Goal: Task Accomplishment & Management: Manage account settings

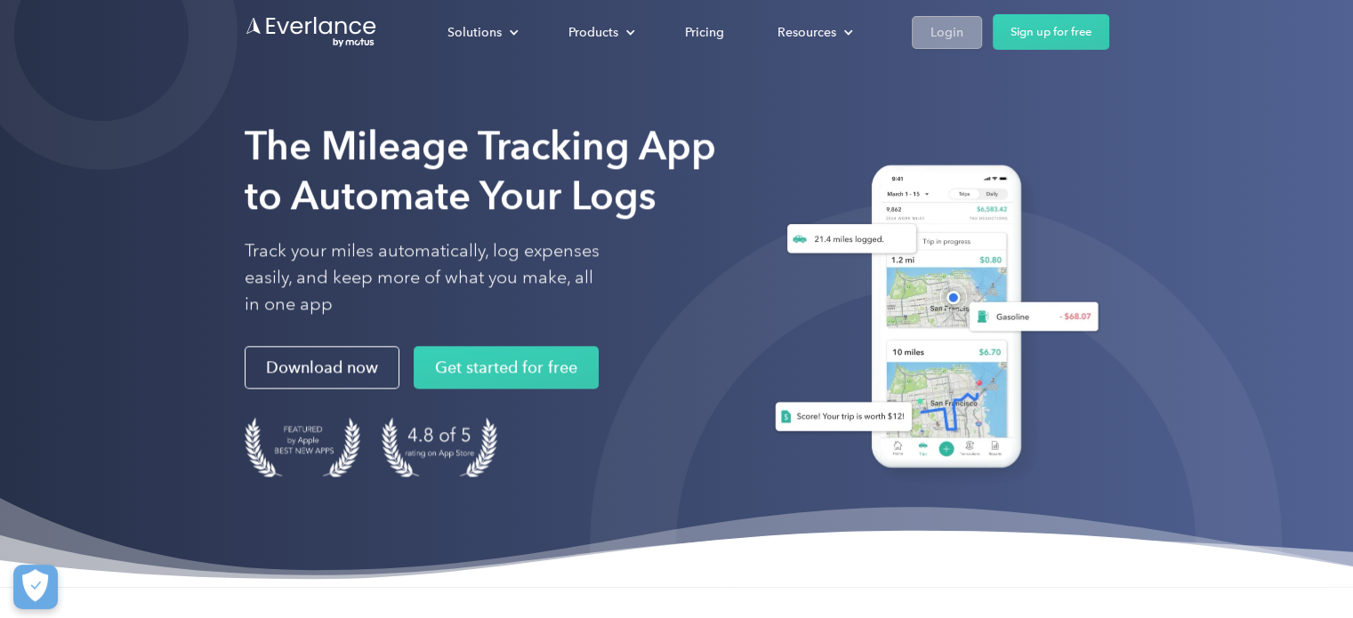
click at [943, 36] on div "Login" at bounding box center [946, 32] width 33 height 22
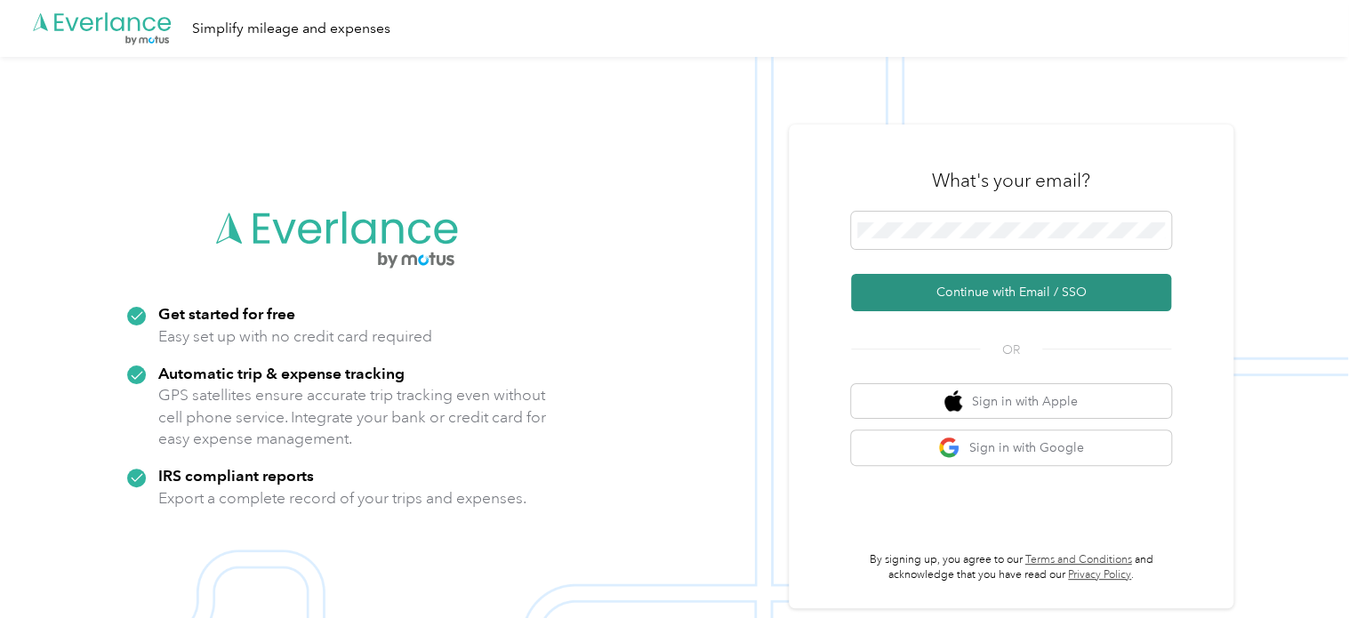
click at [1003, 291] on button "Continue with Email / SSO" at bounding box center [1011, 292] width 320 height 37
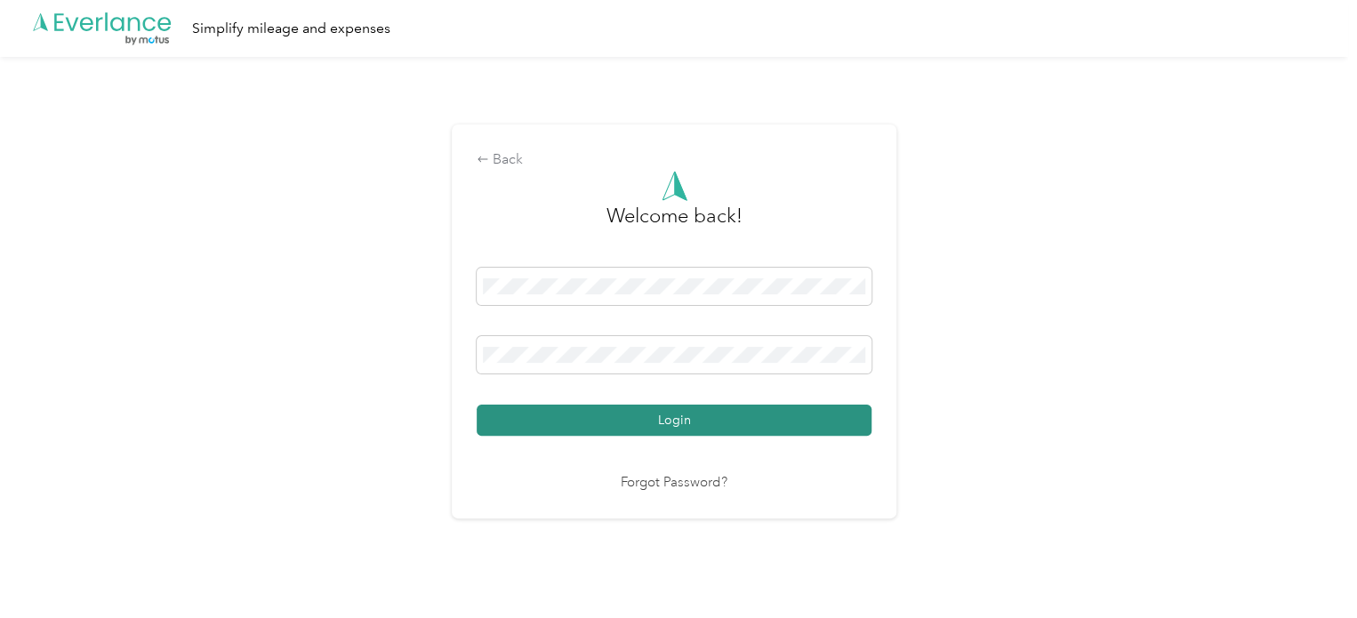
click at [662, 426] on button "Login" at bounding box center [674, 420] width 395 height 31
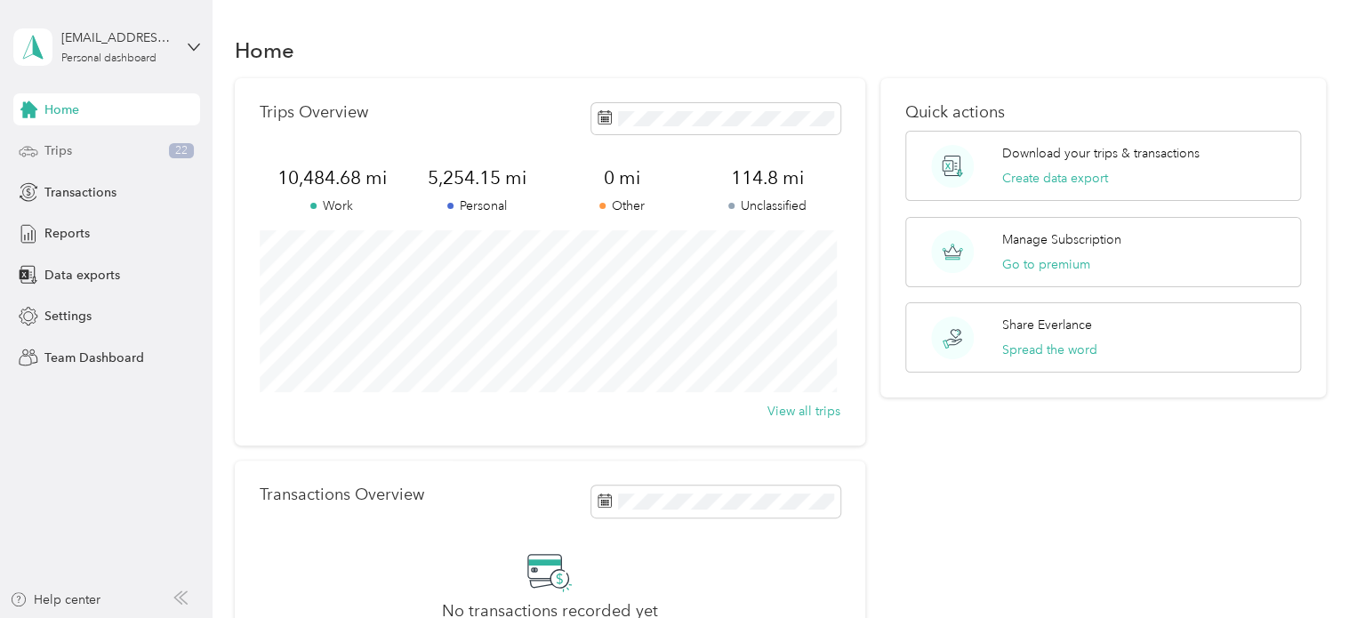
click at [95, 156] on div "Trips 22" at bounding box center [106, 151] width 187 height 32
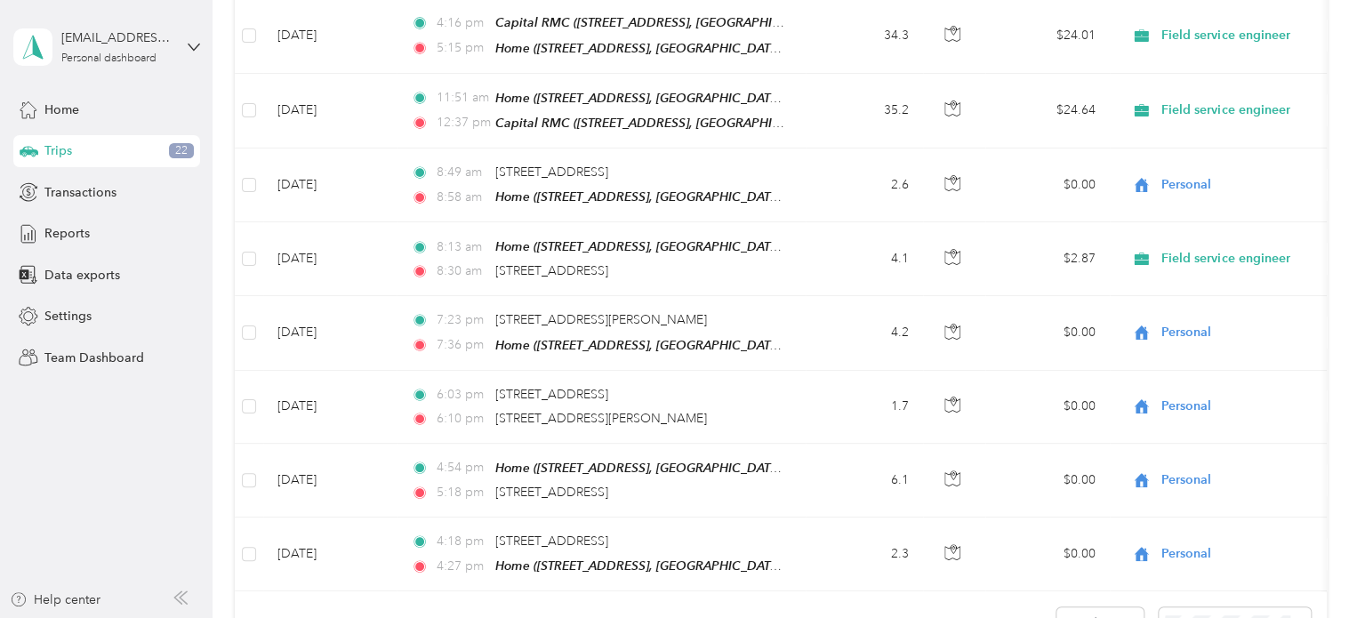
scroll to position [1827, 0]
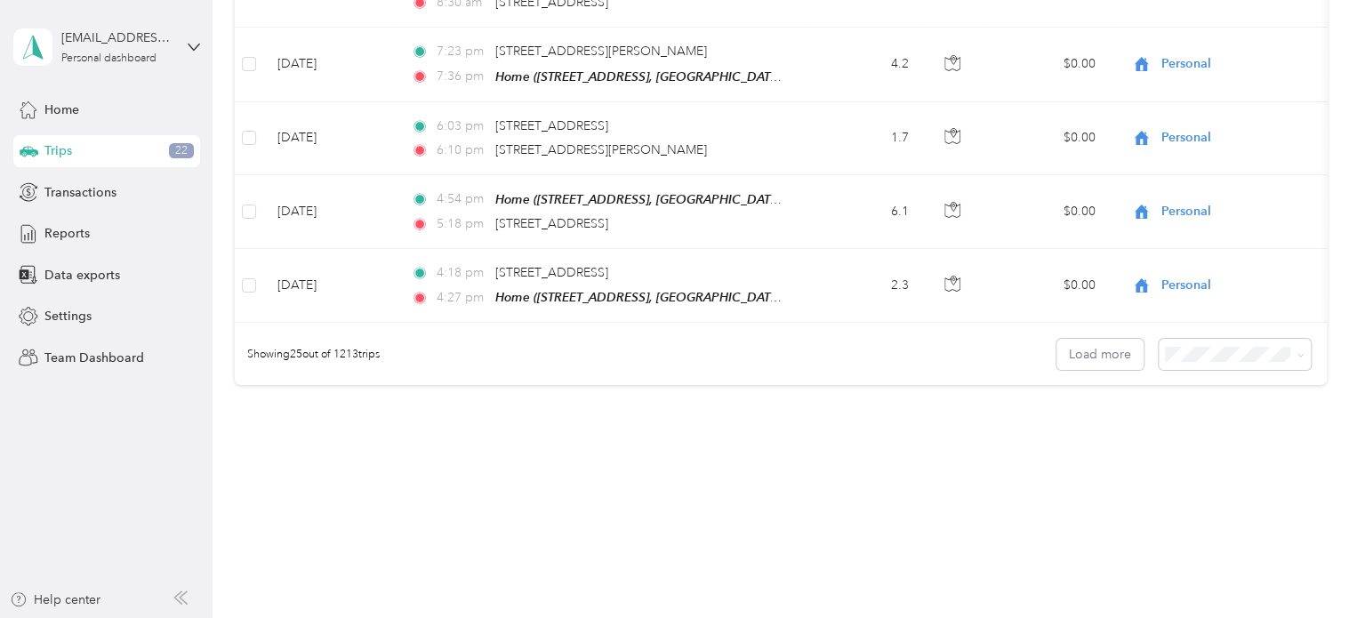
click at [1203, 439] on li "100 per load" at bounding box center [1230, 435] width 152 height 31
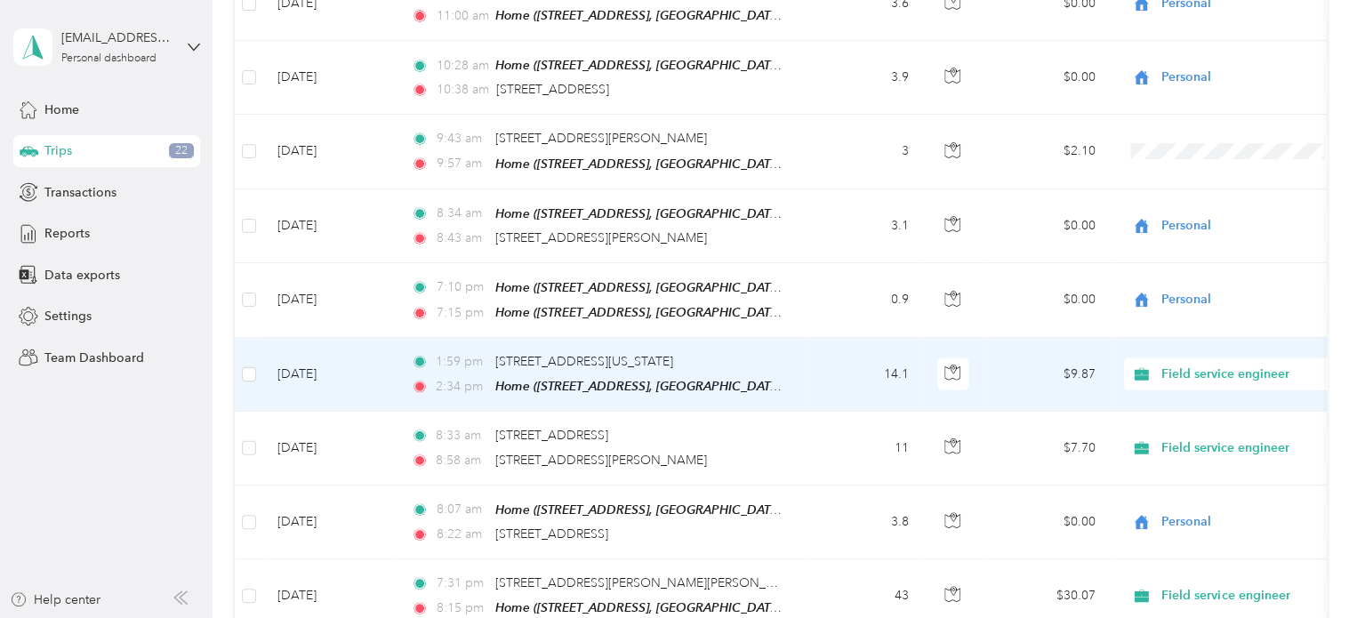
scroll to position [5874, 0]
